Goal: Task Accomplishment & Management: Use online tool/utility

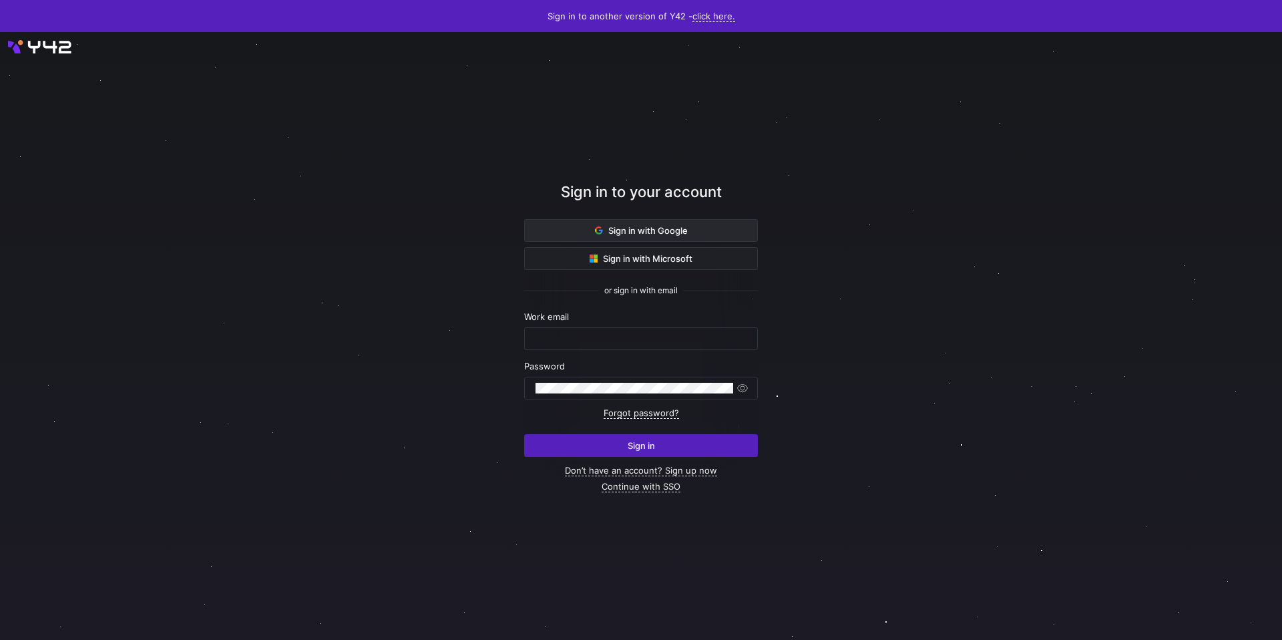
click at [686, 231] on span "Sign in with Google" at bounding box center [641, 230] width 93 height 11
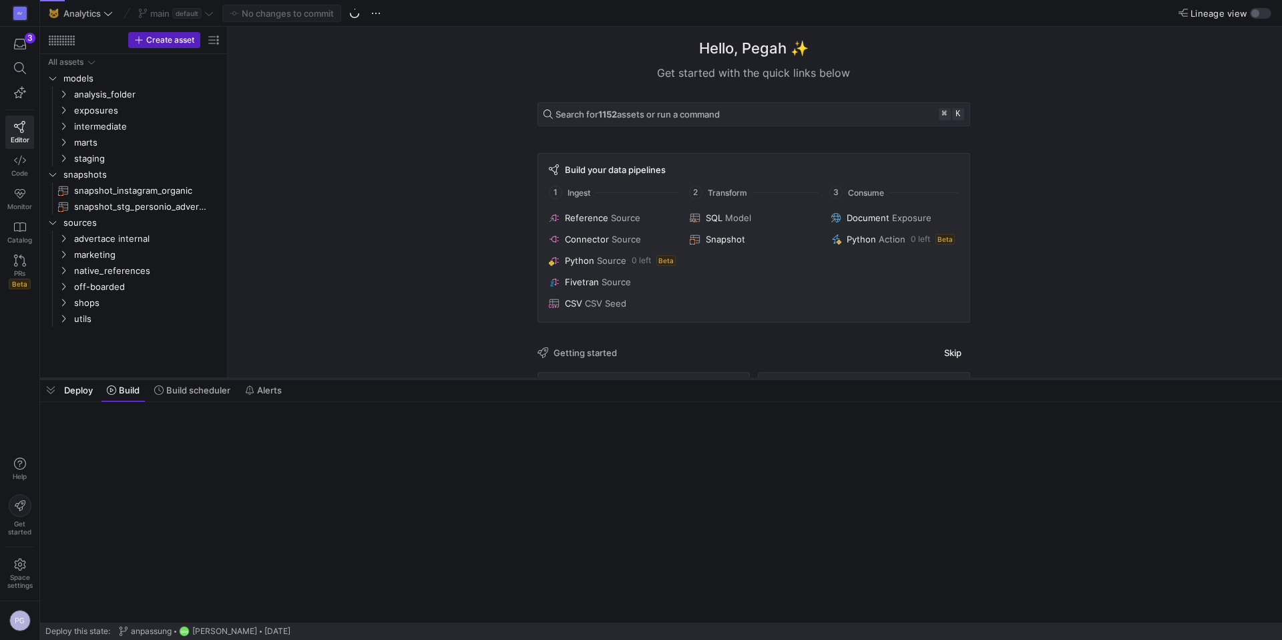
drag, startPoint x: 306, startPoint y: 616, endPoint x: 326, endPoint y: 379, distance: 238.5
click at [326, 379] on div at bounding box center [661, 378] width 1242 height 5
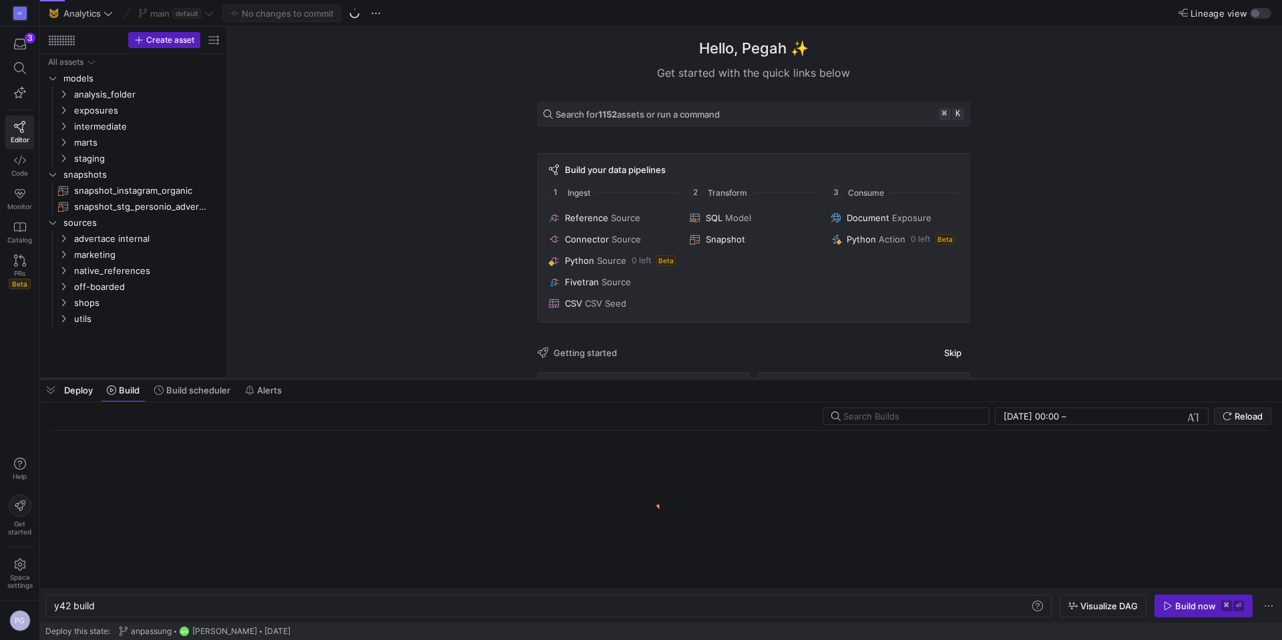
scroll to position [0, 40]
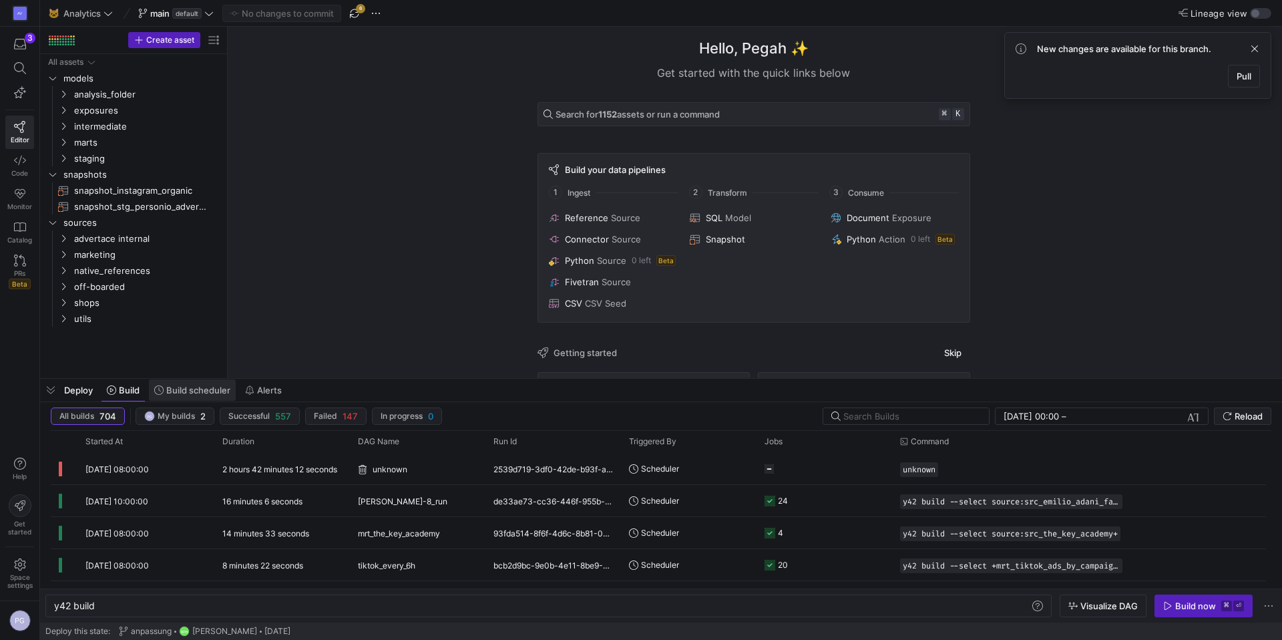
click at [200, 392] on span "Build scheduler" at bounding box center [198, 390] width 64 height 11
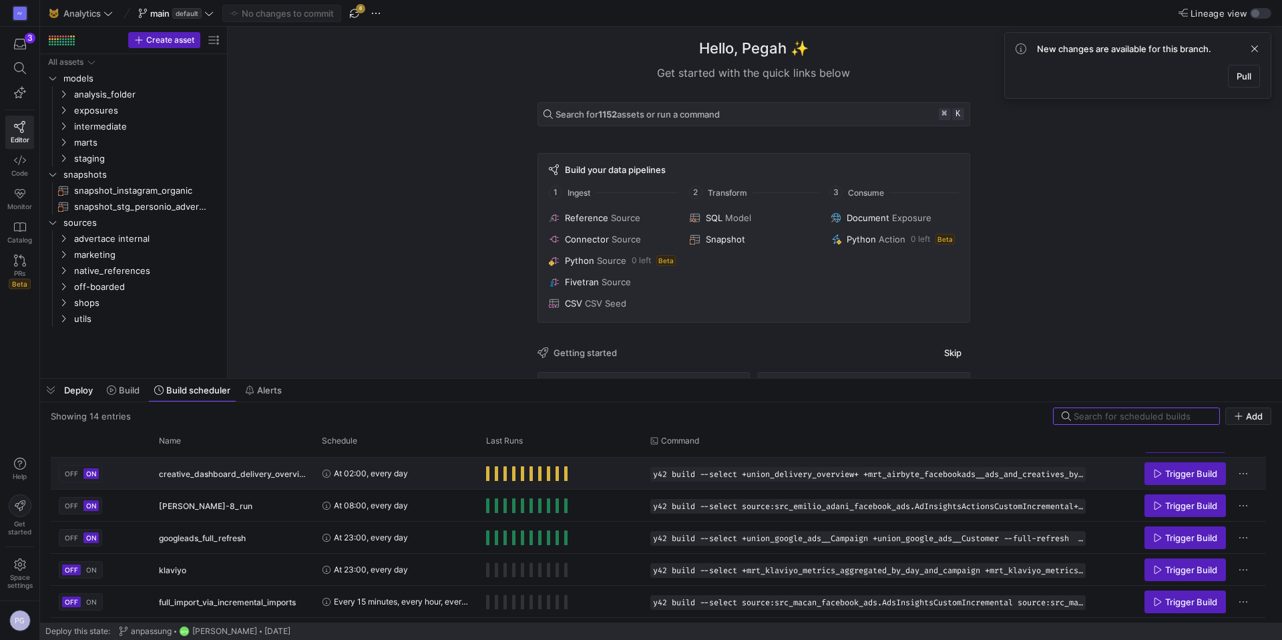
scroll to position [23, 0]
